Goal: Check status: Check status

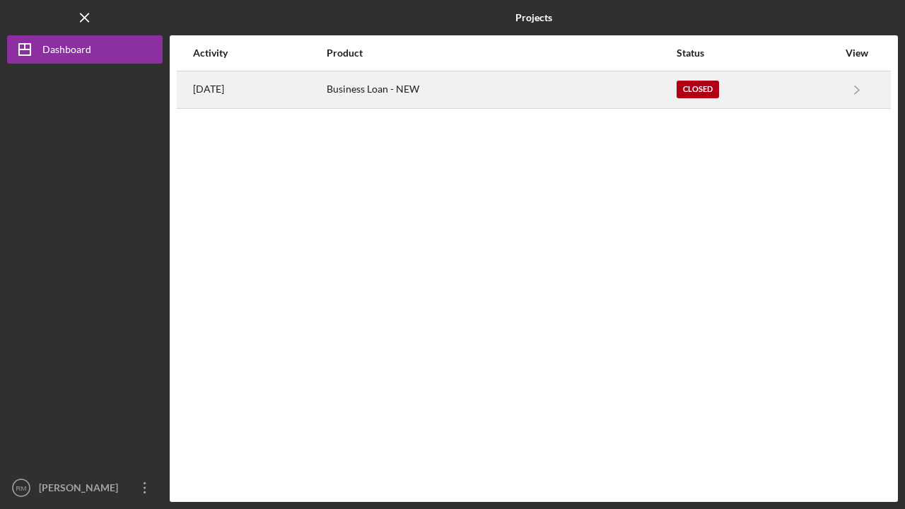
click at [224, 86] on time "11 months ago" at bounding box center [208, 88] width 31 height 11
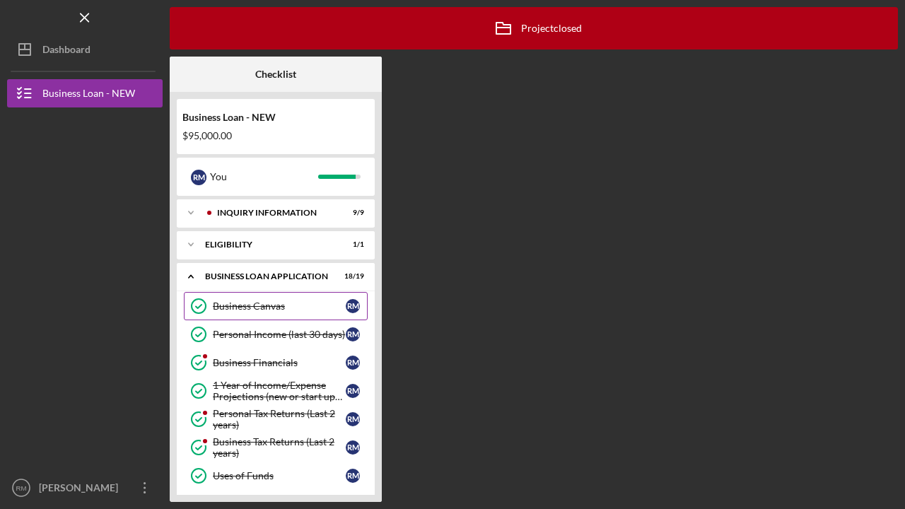
click at [257, 305] on div "Business Canvas" at bounding box center [279, 305] width 133 height 11
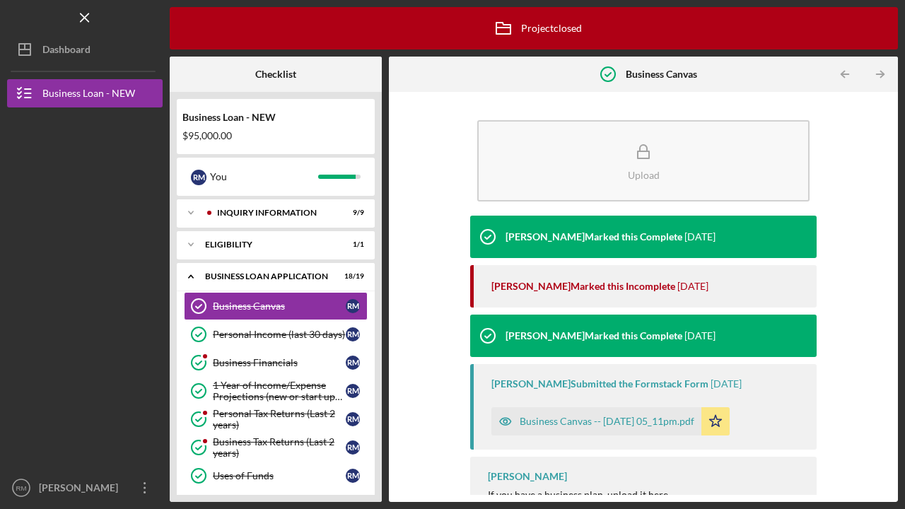
click at [600, 384] on div "Samantha O'Rourke Submitted the Formstack Form" at bounding box center [599, 383] width 217 height 11
click at [592, 416] on div "Business Canvas -- 2024-09-17 05_11pm.pdf" at bounding box center [607, 421] width 175 height 11
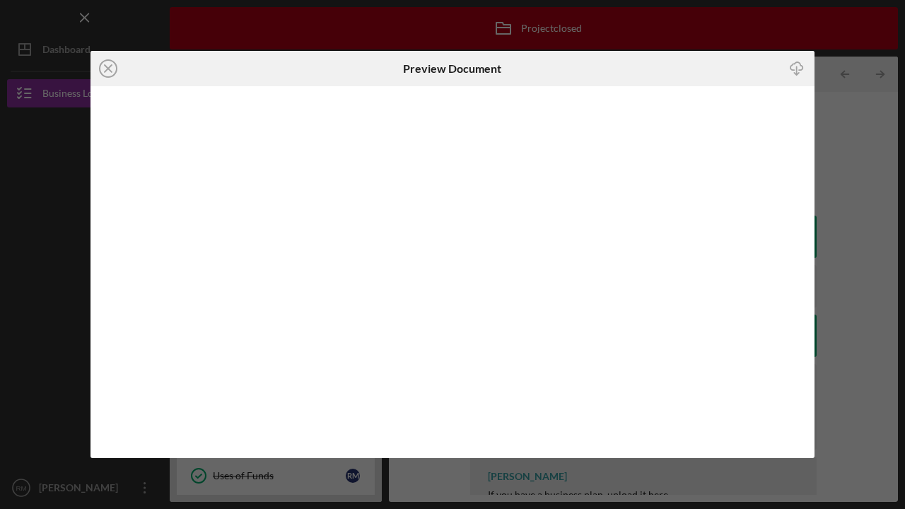
click at [592, 416] on body "Icon/Menu Business Canvas Business Canvas Icon/Archived Project closed Icon/Inf…" at bounding box center [452, 254] width 905 height 509
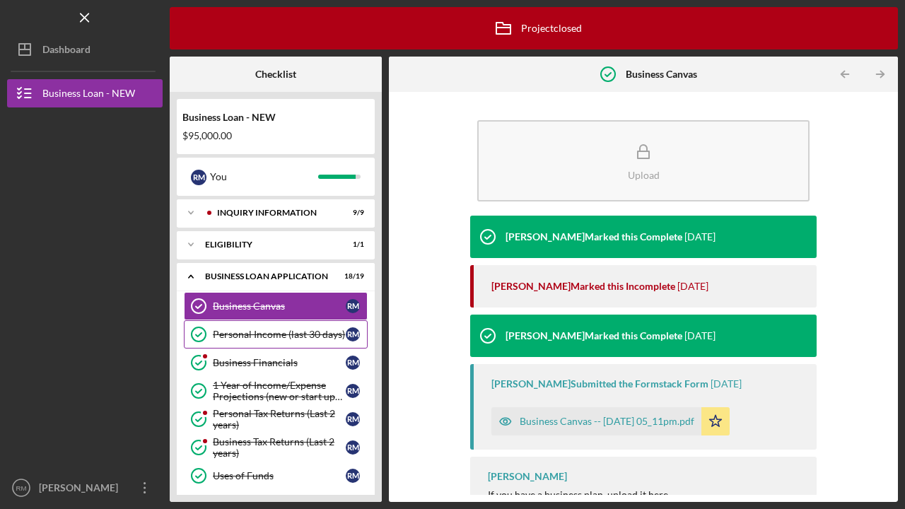
click at [252, 332] on div "Personal Income (last 30 days)" at bounding box center [279, 334] width 133 height 11
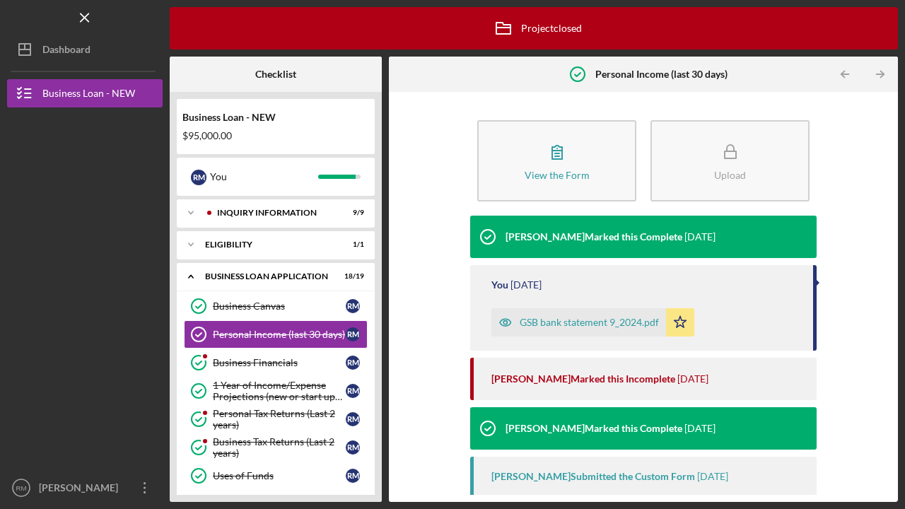
click at [575, 328] on div "GSB bank statement 9_2024.pdf" at bounding box center [578, 322] width 175 height 28
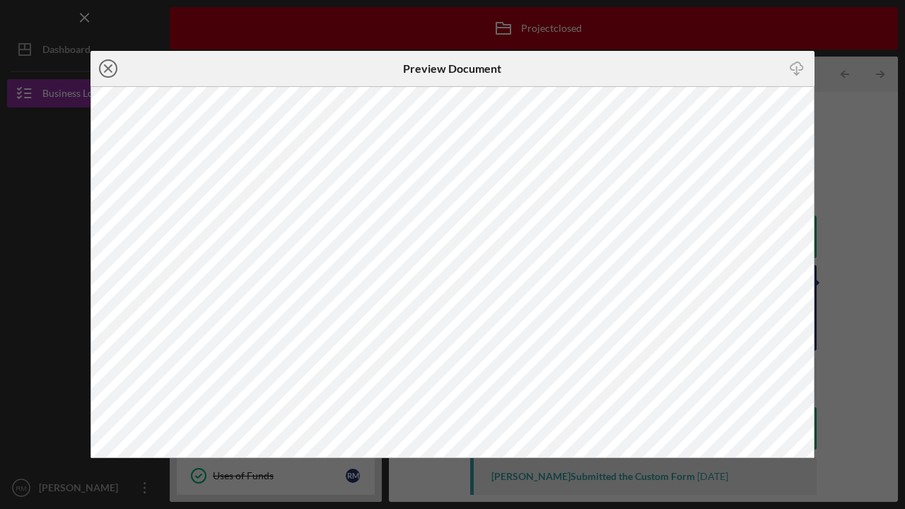
click at [110, 64] on icon "Icon/Close" at bounding box center [107, 68] width 35 height 35
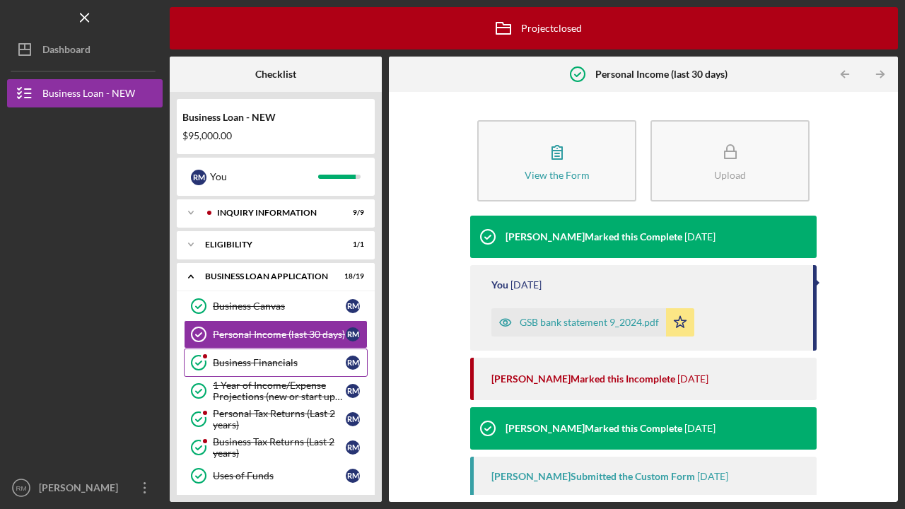
click at [240, 362] on div "Business Financials" at bounding box center [279, 362] width 133 height 11
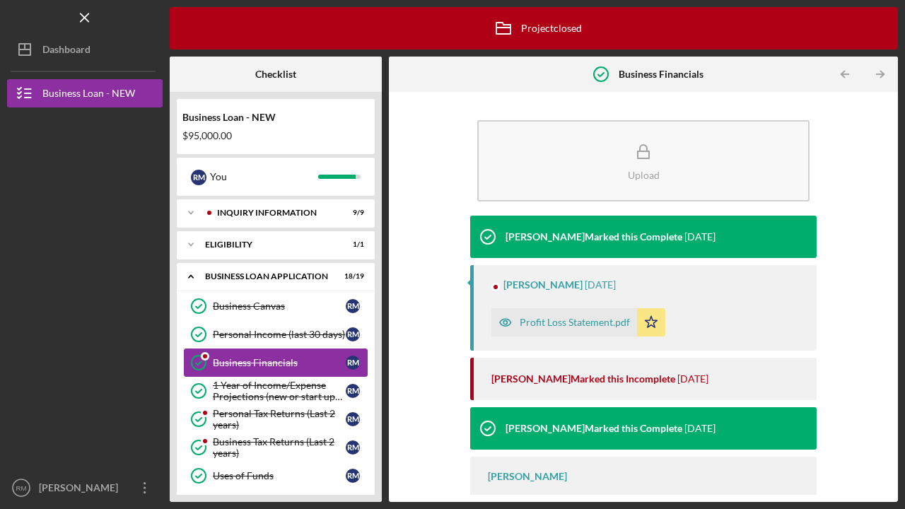
click at [240, 362] on div "Business Financials" at bounding box center [279, 362] width 133 height 11
click at [537, 319] on div "Profit Loss Statement.pdf" at bounding box center [575, 322] width 110 height 11
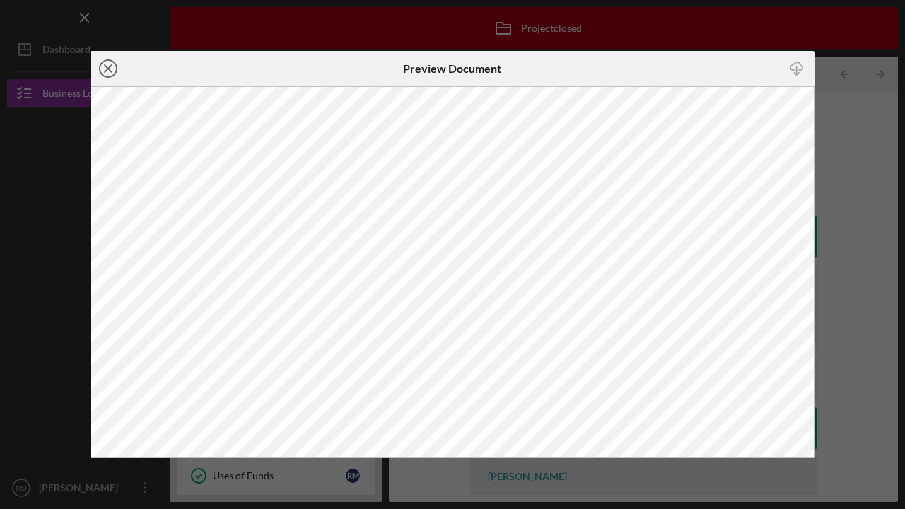
click at [108, 64] on icon "Icon/Close" at bounding box center [107, 68] width 35 height 35
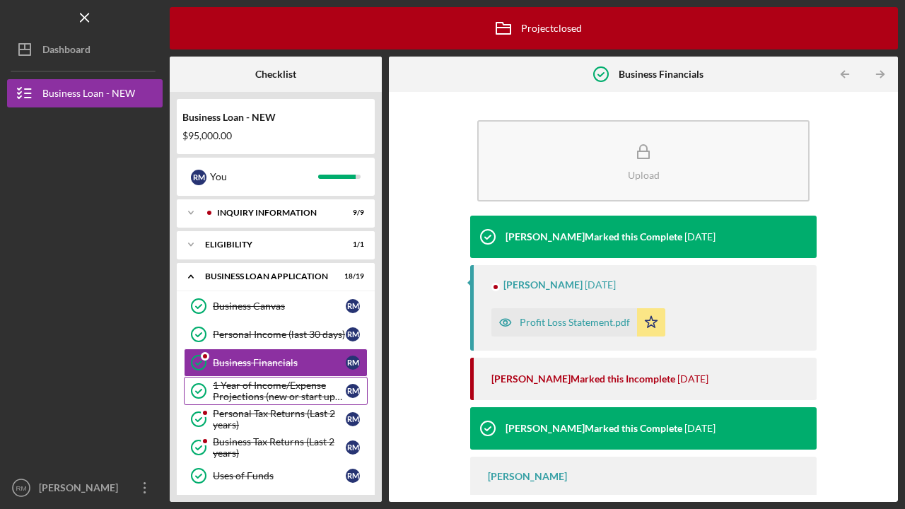
click at [263, 390] on div "1 Year of Income/Expense Projections (new or start up businesses over $50k)" at bounding box center [279, 391] width 133 height 23
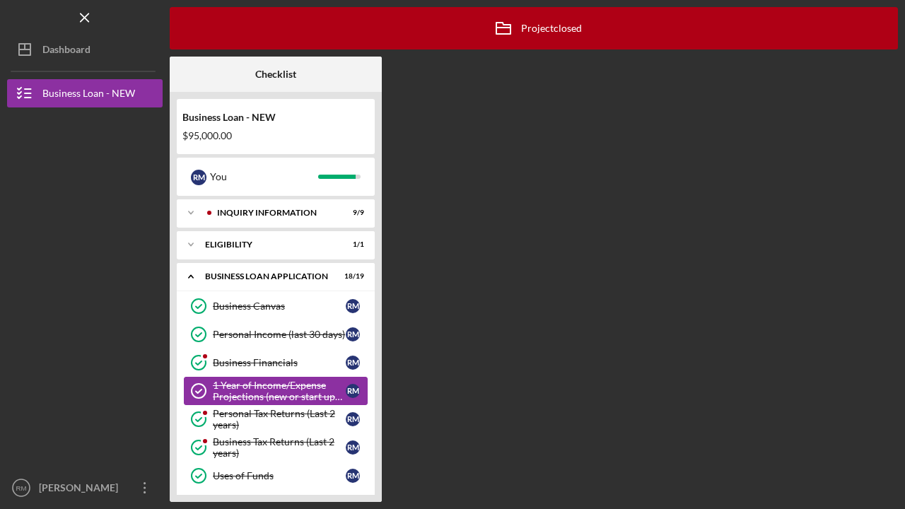
click at [263, 390] on div "1 Year of Income/Expense Projections (new or start up businesses over $50k)" at bounding box center [279, 391] width 133 height 23
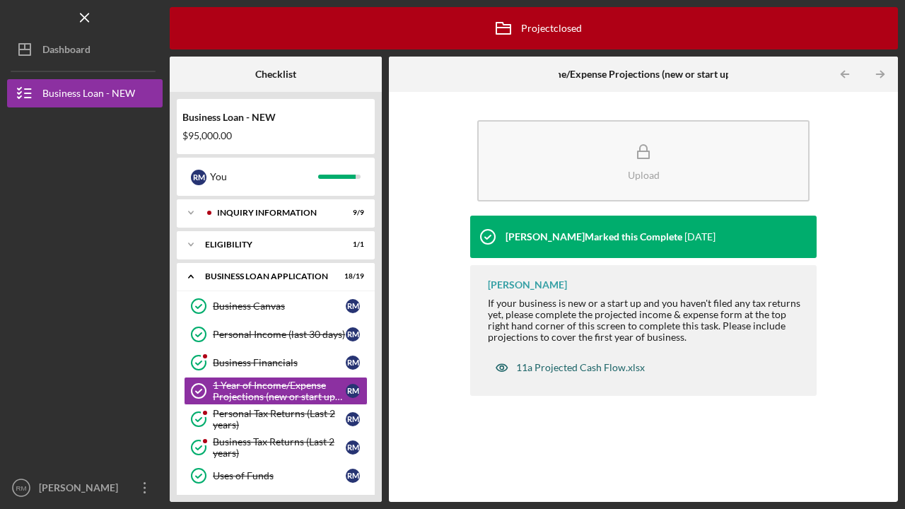
click at [585, 365] on div "11a Projected Cash Flow.xlsx" at bounding box center [580, 367] width 129 height 11
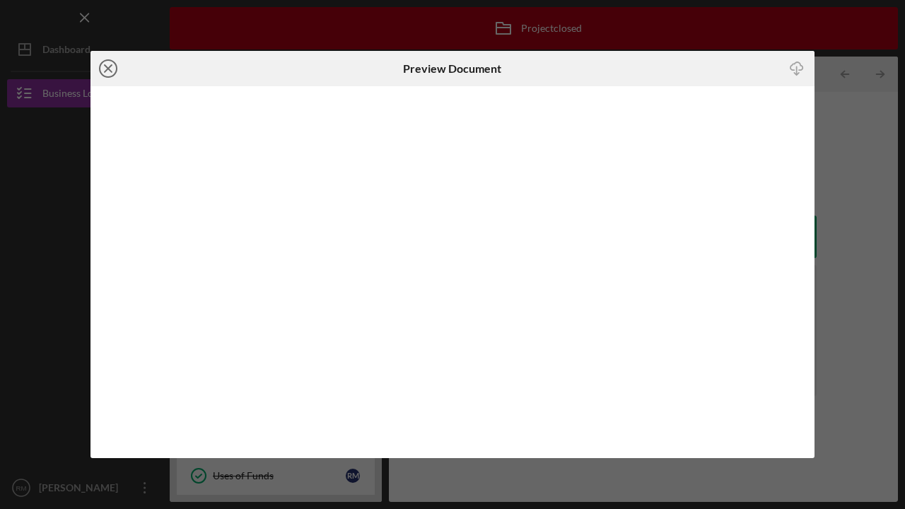
click at [110, 60] on circle at bounding box center [108, 68] width 17 height 17
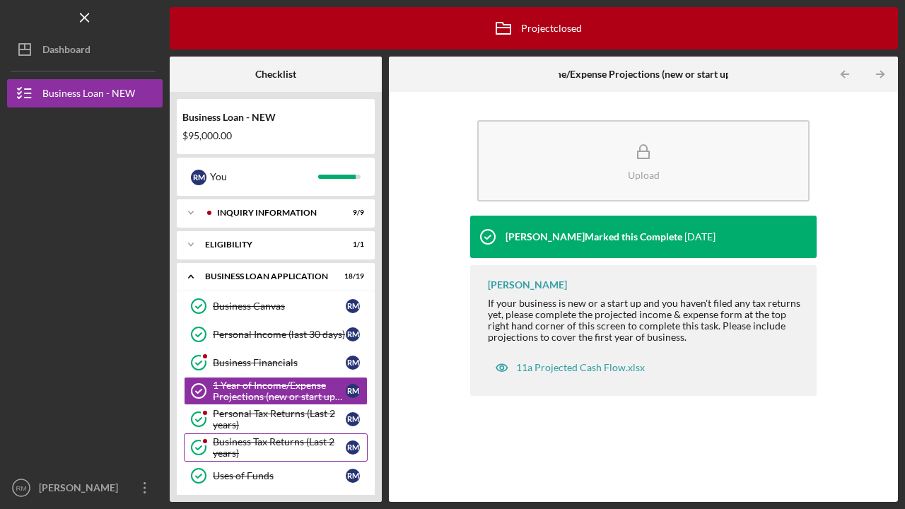
click at [243, 444] on div "Business Tax Returns (Last 2 years)" at bounding box center [279, 447] width 133 height 23
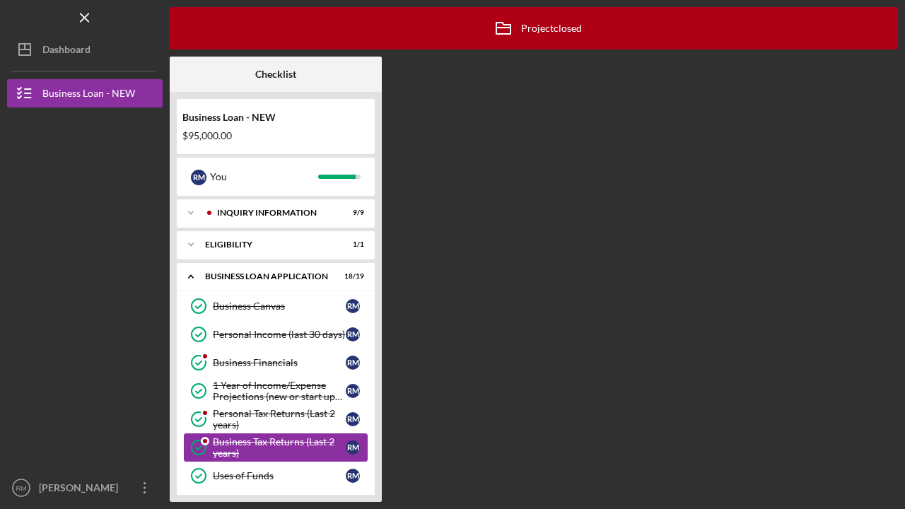
click at [243, 444] on div "Business Tax Returns (Last 2 years)" at bounding box center [279, 447] width 133 height 23
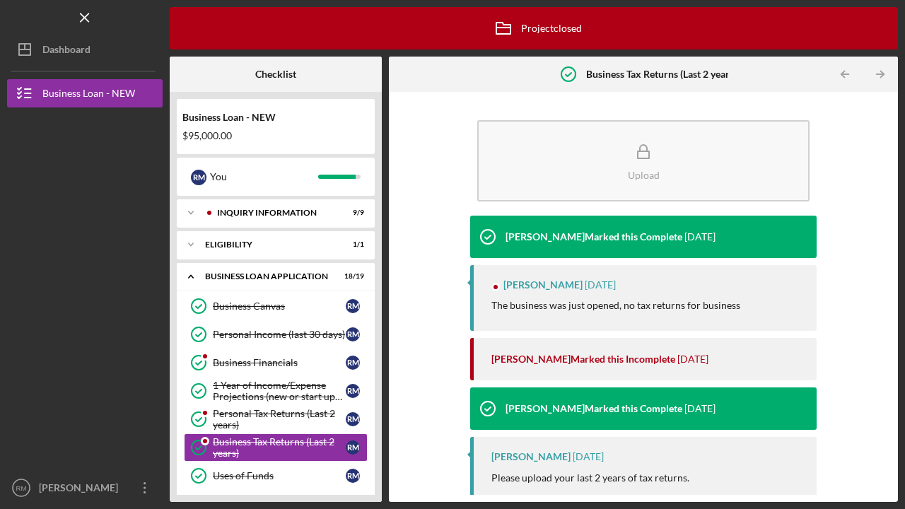
click at [573, 300] on p "The business was just opened, no tax returns for business" at bounding box center [615, 306] width 249 height 16
click at [577, 363] on div "Ainura Barron Marked this Incomplete" at bounding box center [583, 358] width 184 height 11
click at [574, 472] on p "Please upload your last 2 years of tax returns." at bounding box center [646, 478] width 311 height 16
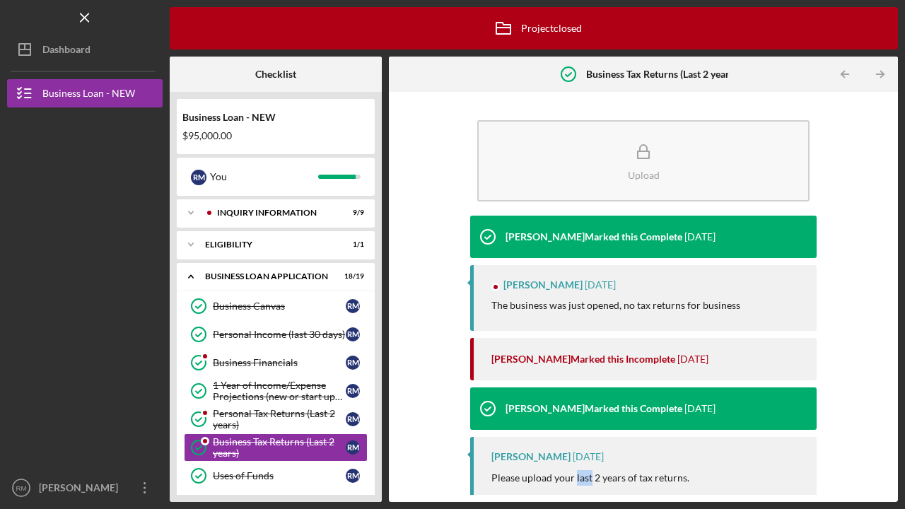
click at [574, 472] on p "Please upload your last 2 years of tax returns." at bounding box center [646, 478] width 311 height 16
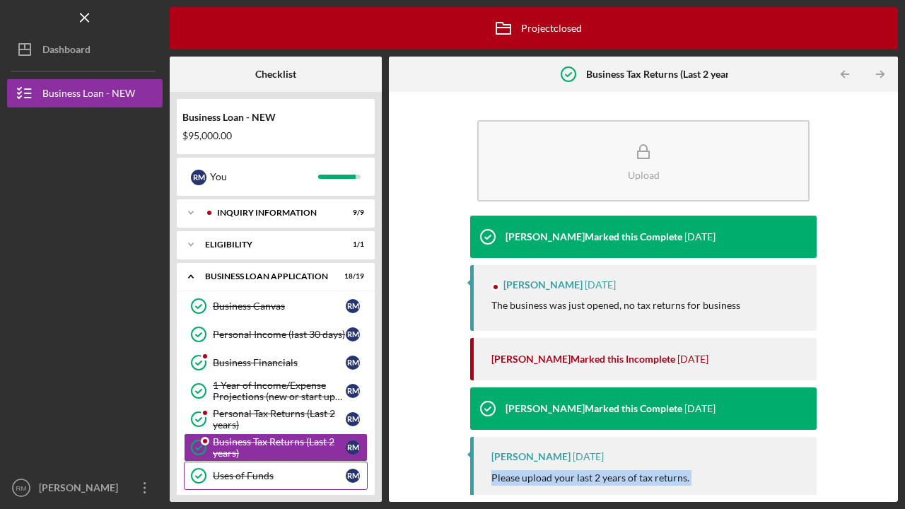
click at [246, 475] on div "Uses of Funds" at bounding box center [279, 475] width 133 height 11
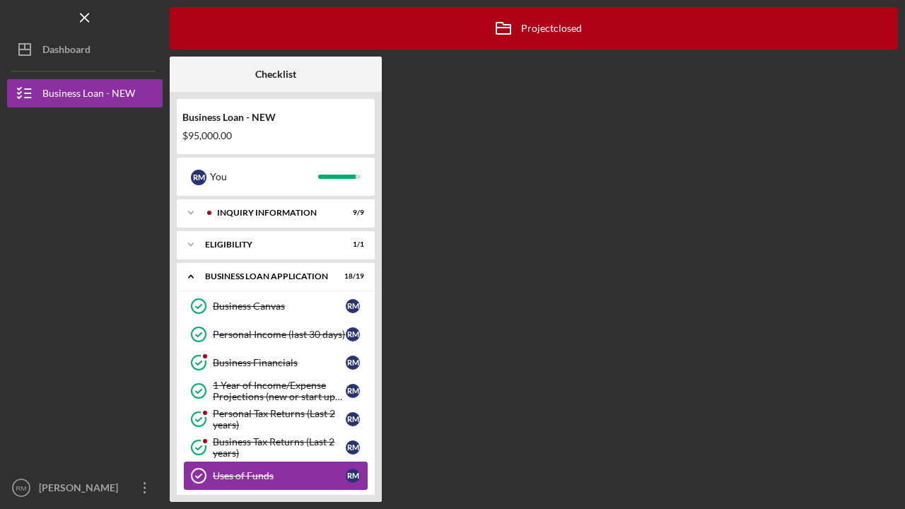
click at [246, 475] on div "Uses of Funds" at bounding box center [279, 475] width 133 height 11
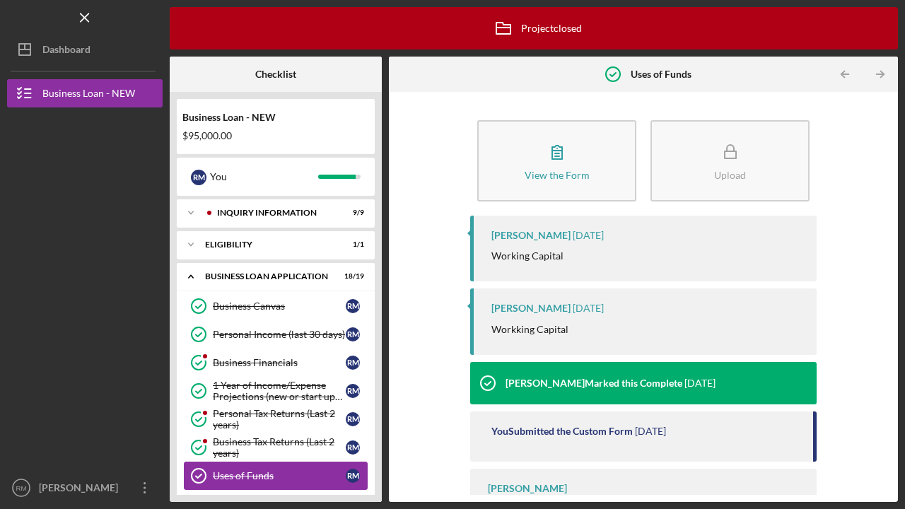
click at [246, 475] on div "Uses of Funds" at bounding box center [279, 475] width 133 height 11
click at [541, 328] on p "Workking Capital" at bounding box center [529, 330] width 77 height 16
click at [586, 418] on div "You Submitted the Custom Form 1 year ago" at bounding box center [643, 436] width 346 height 50
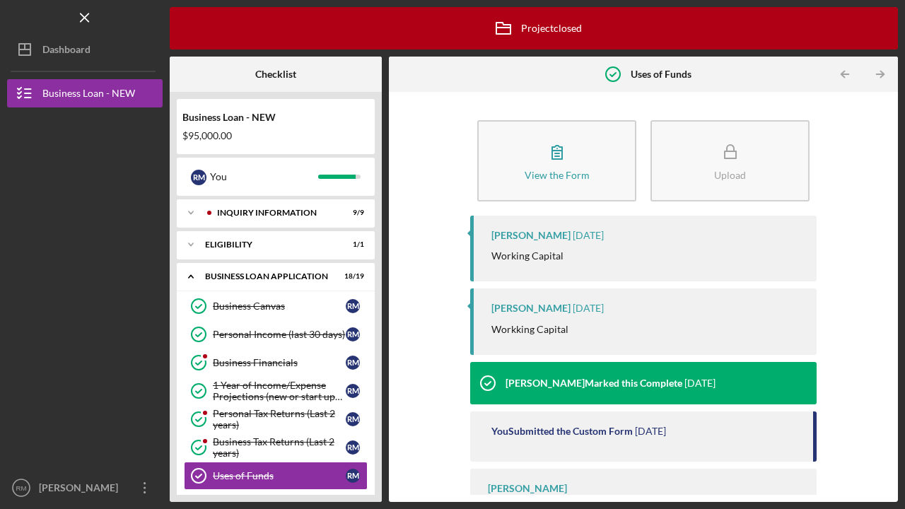
click at [582, 428] on div "You Submitted the Custom Form" at bounding box center [561, 430] width 141 height 11
click at [517, 479] on div "Ainura Barron Please describe how you plan to use requested funds." at bounding box center [643, 504] width 346 height 71
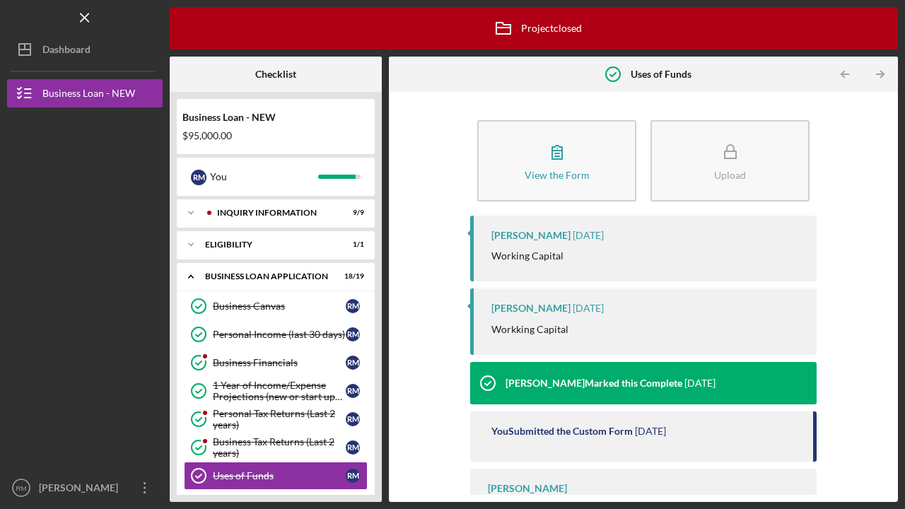
click at [405, 432] on div "View the Form Form Upload Ainura Barron 1 year ago Working Capital Ainura Barro…" at bounding box center [643, 297] width 495 height 396
click at [20, 245] on div at bounding box center [84, 198] width 155 height 183
click at [86, 13] on icon "Icon/Menu Close" at bounding box center [85, 18] width 32 height 32
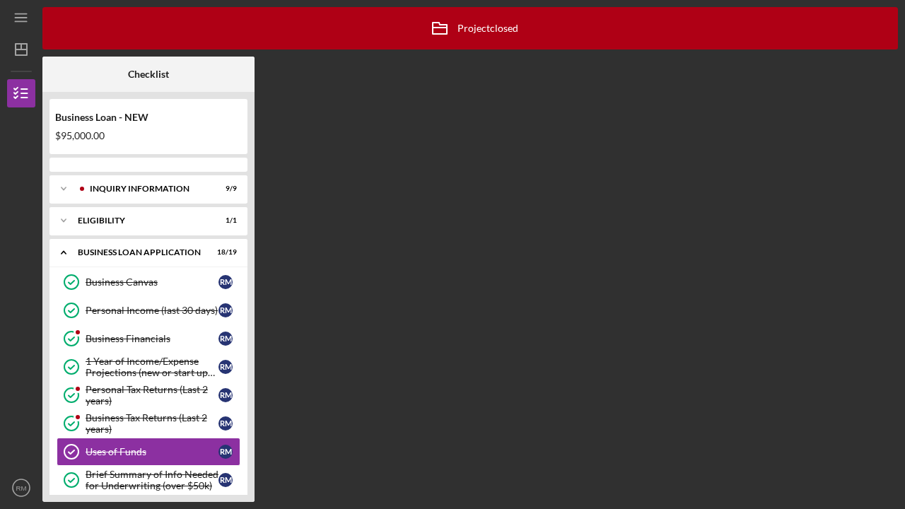
scroll to position [117, 0]
